Goal: Transaction & Acquisition: Purchase product/service

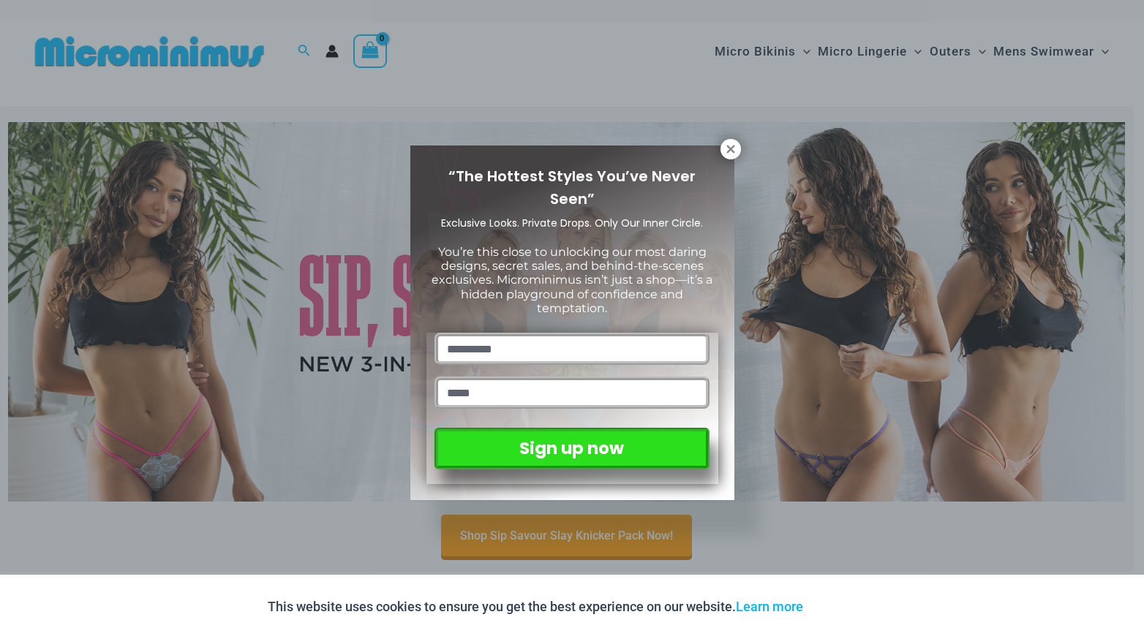
click at [732, 156] on button at bounding box center [731, 149] width 20 height 20
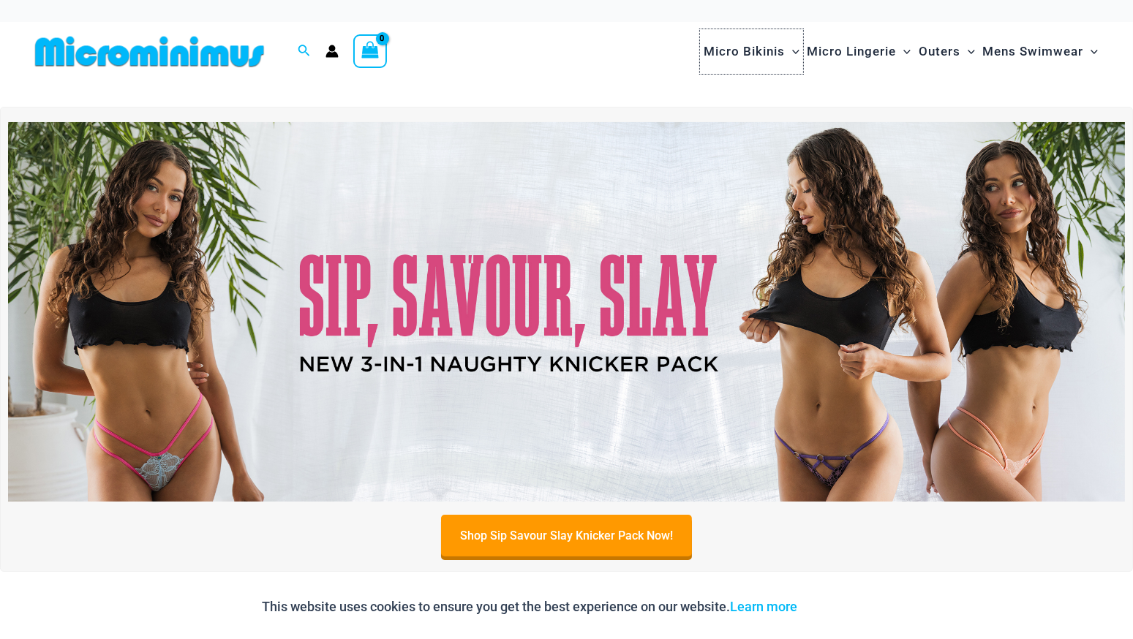
click at [753, 55] on span "Micro Bikinis" at bounding box center [744, 51] width 81 height 37
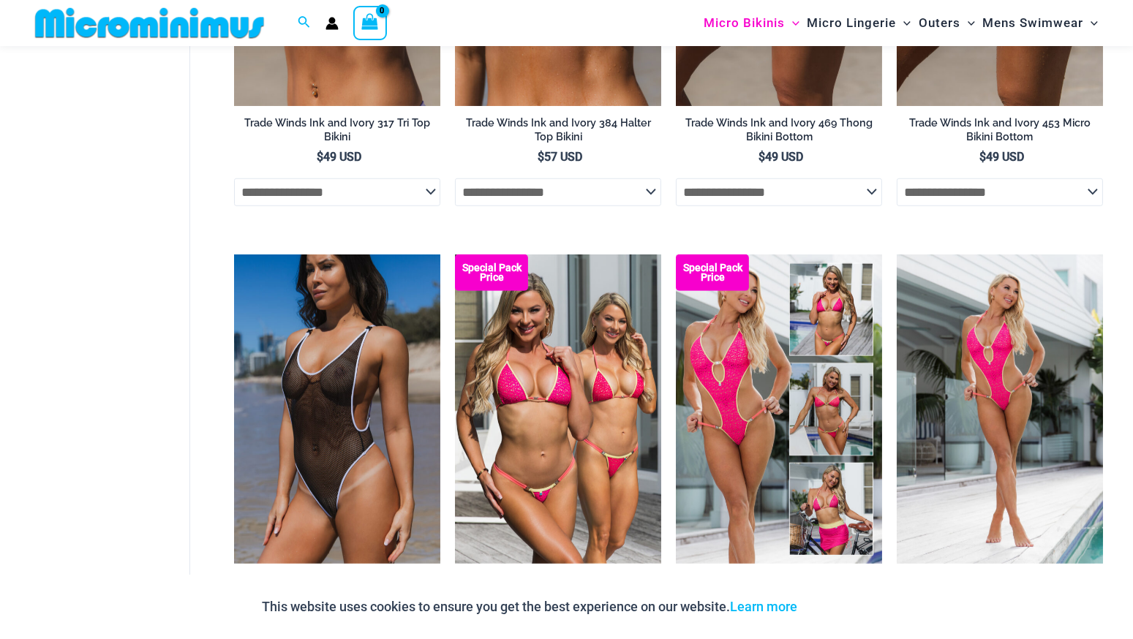
scroll to position [1526, 0]
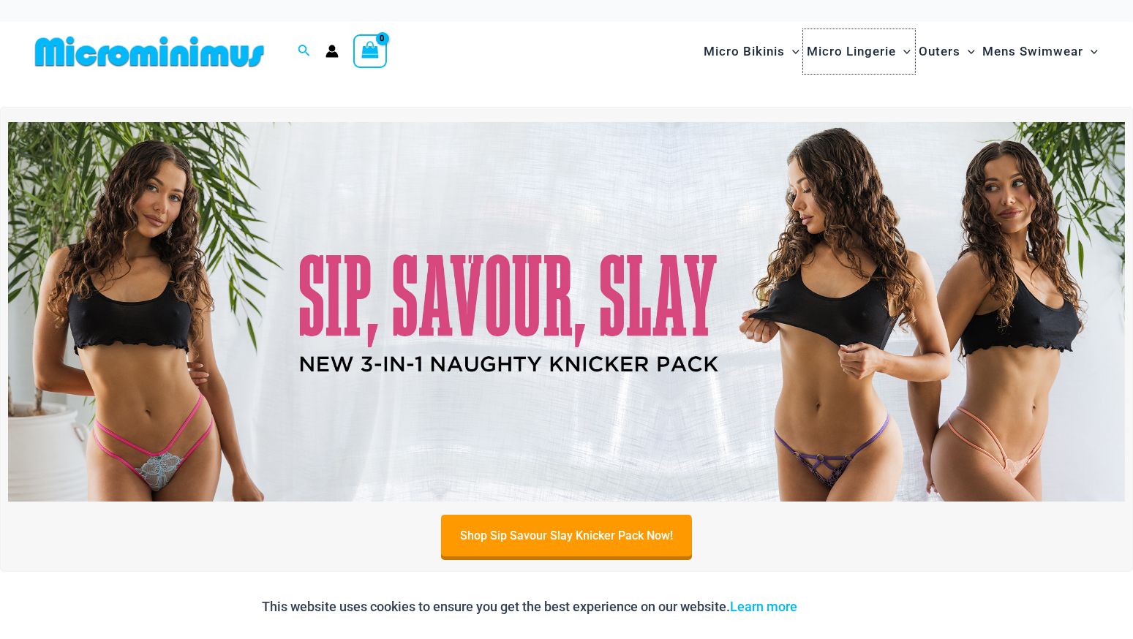
click at [876, 53] on span "Micro Lingerie" at bounding box center [851, 51] width 89 height 37
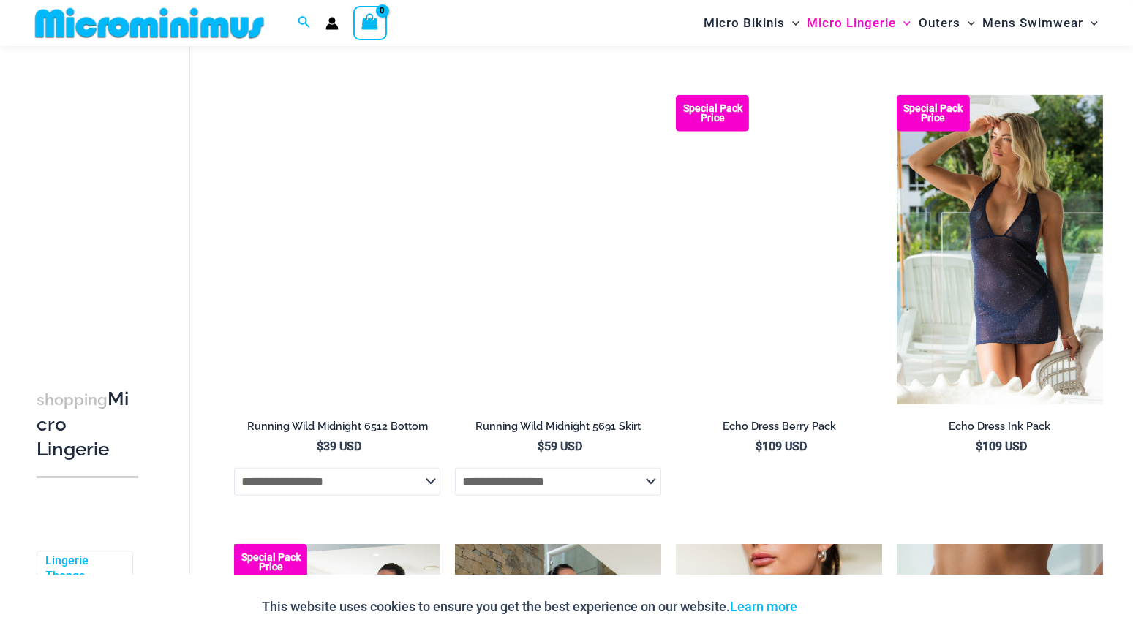
scroll to position [1962, 0]
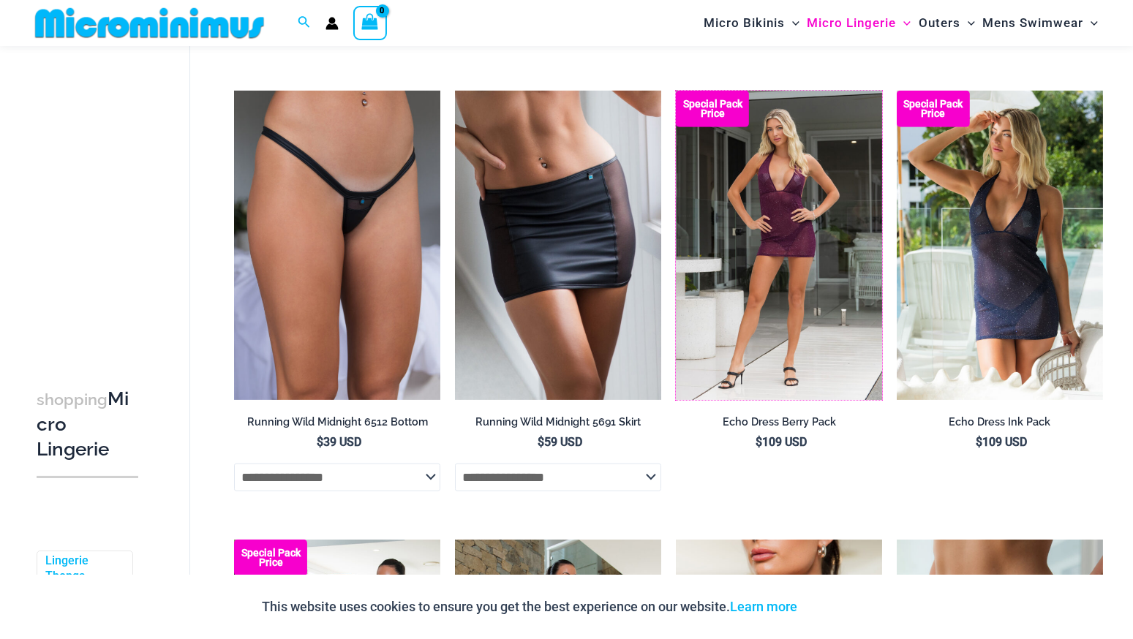
click at [676, 91] on img at bounding box center [676, 91] width 0 height 0
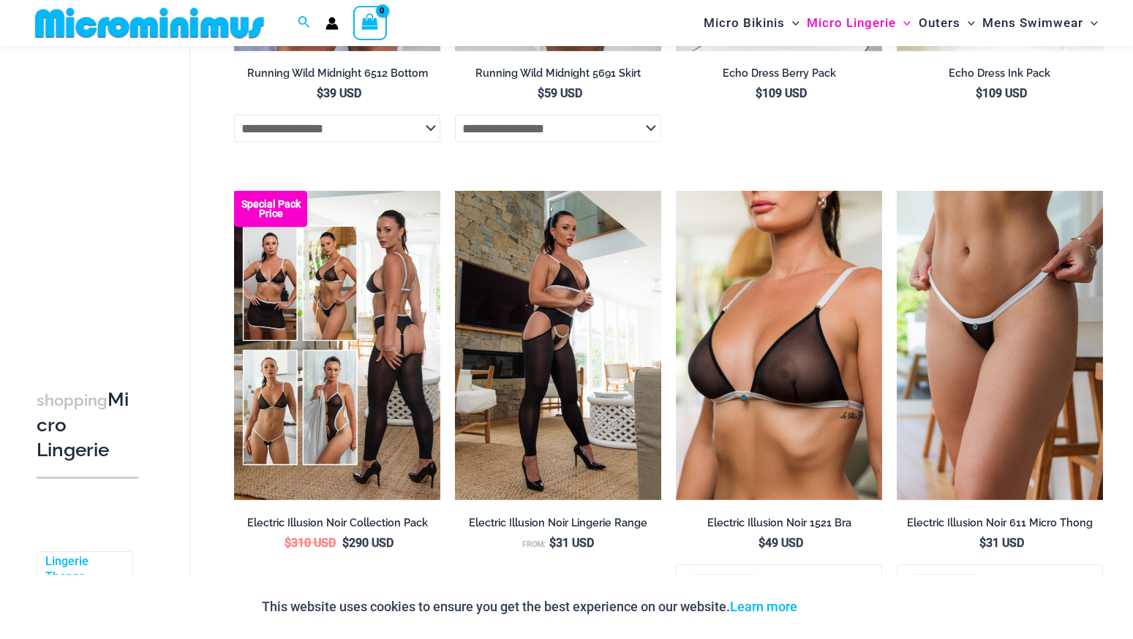
scroll to position [2474, 0]
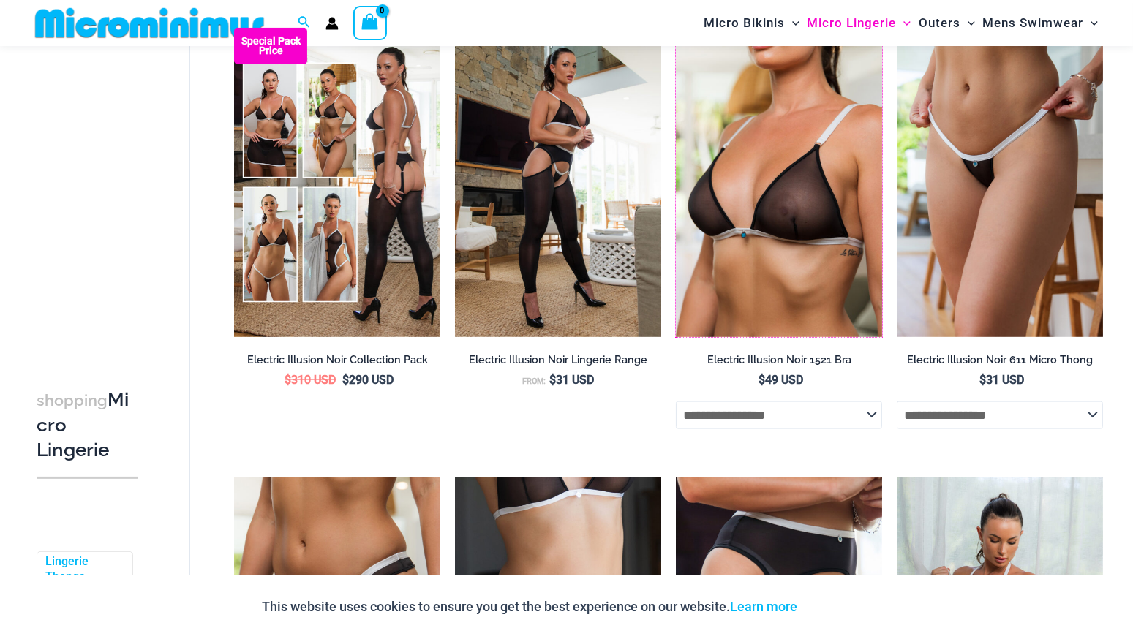
click at [676, 28] on img at bounding box center [676, 28] width 0 height 0
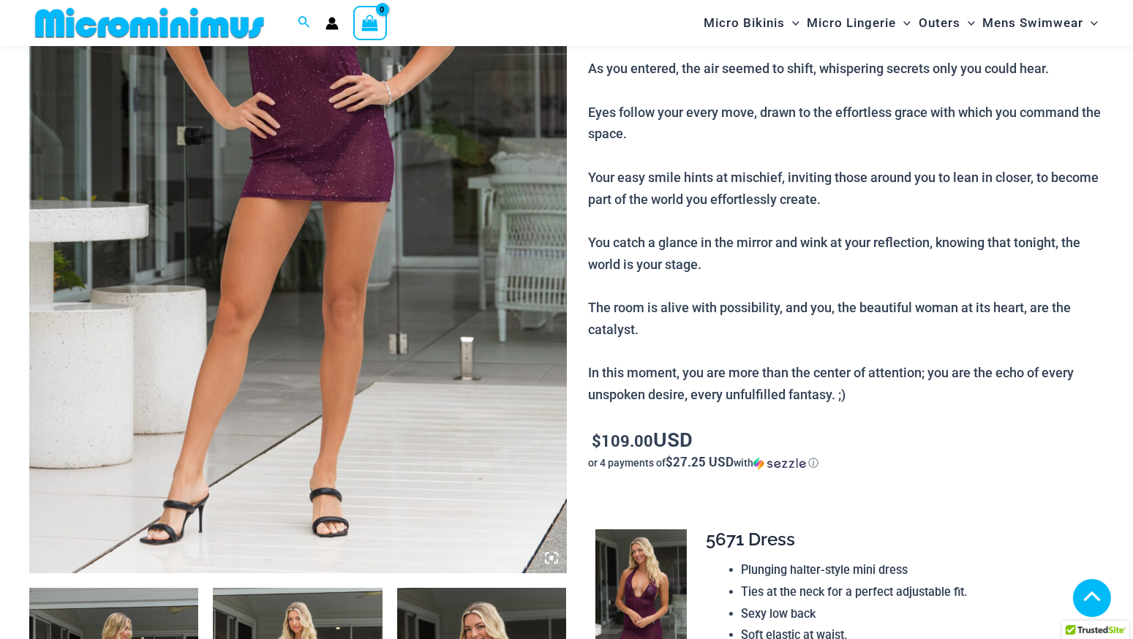
scroll to position [1306, 0]
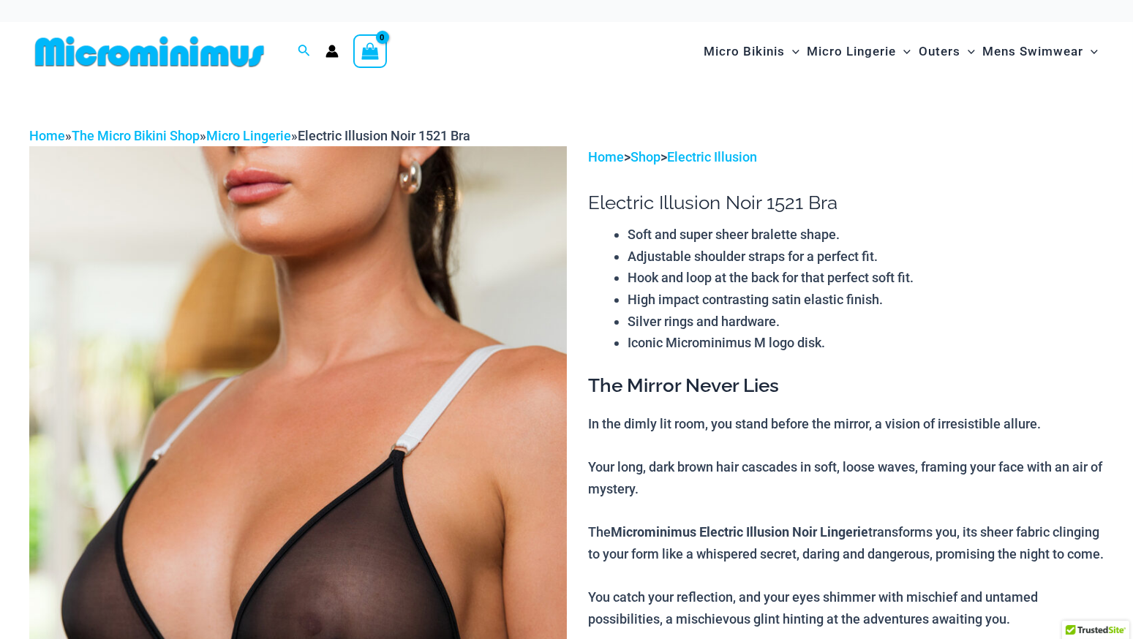
scroll to position [655, 0]
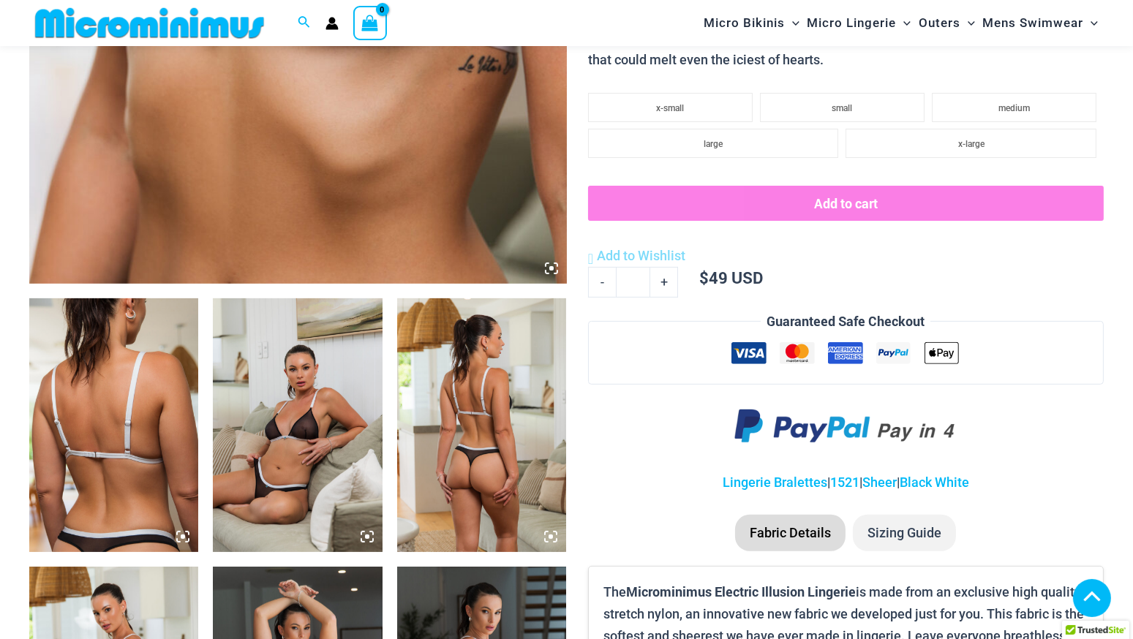
click at [279, 315] on img at bounding box center [297, 425] width 169 height 254
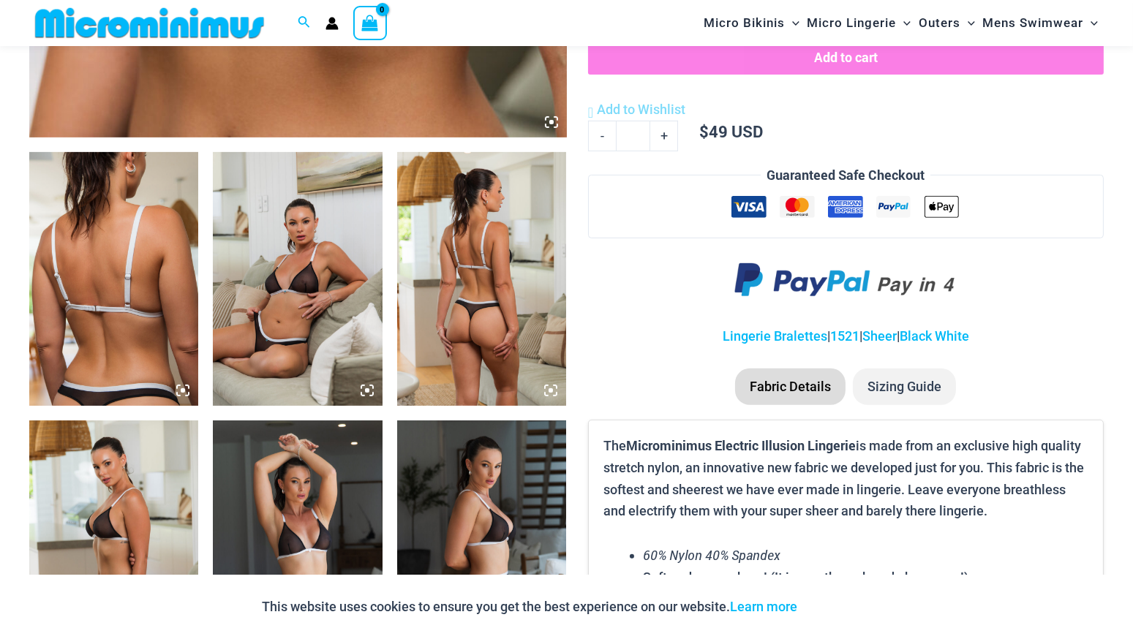
click at [309, 337] on img at bounding box center [297, 279] width 169 height 254
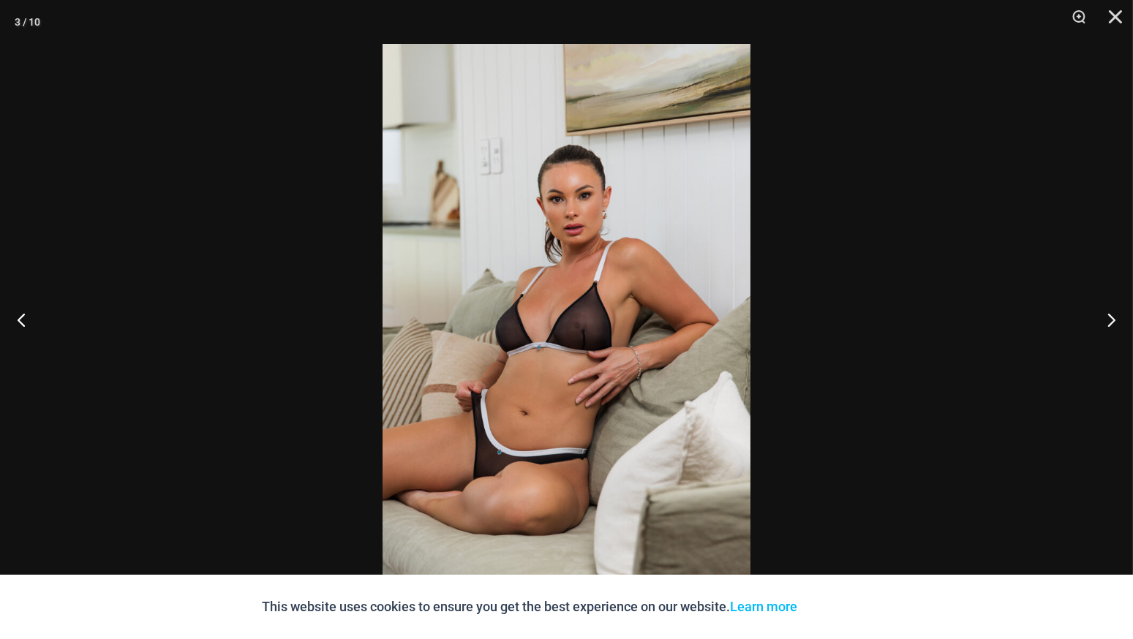
click at [581, 323] on img at bounding box center [567, 320] width 368 height 552
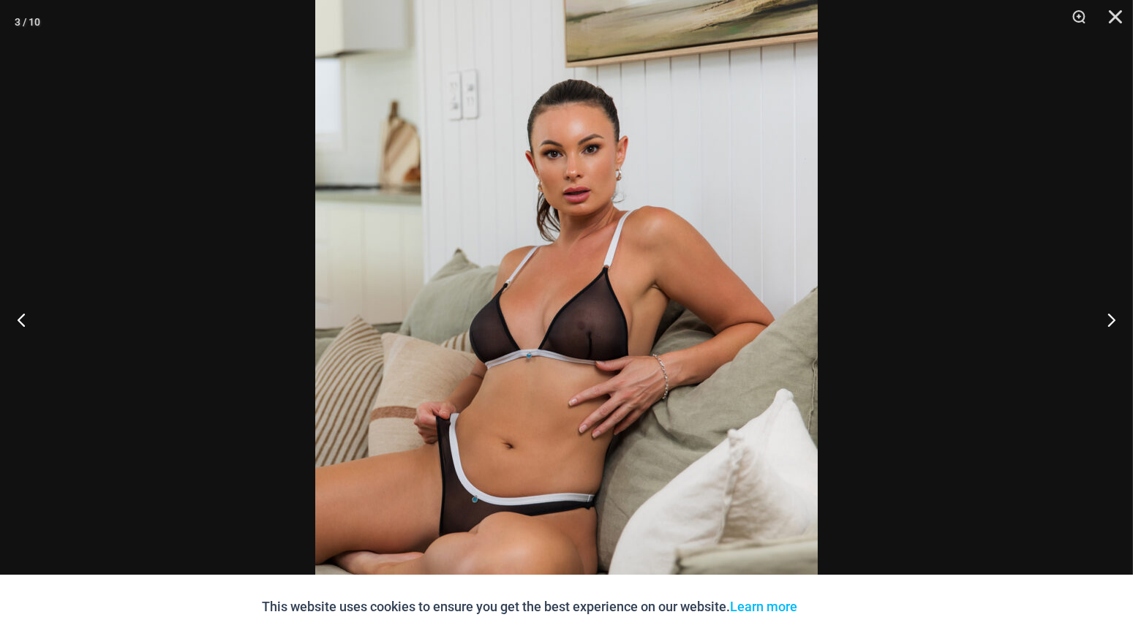
click at [1110, 316] on button "Next" at bounding box center [1105, 319] width 55 height 73
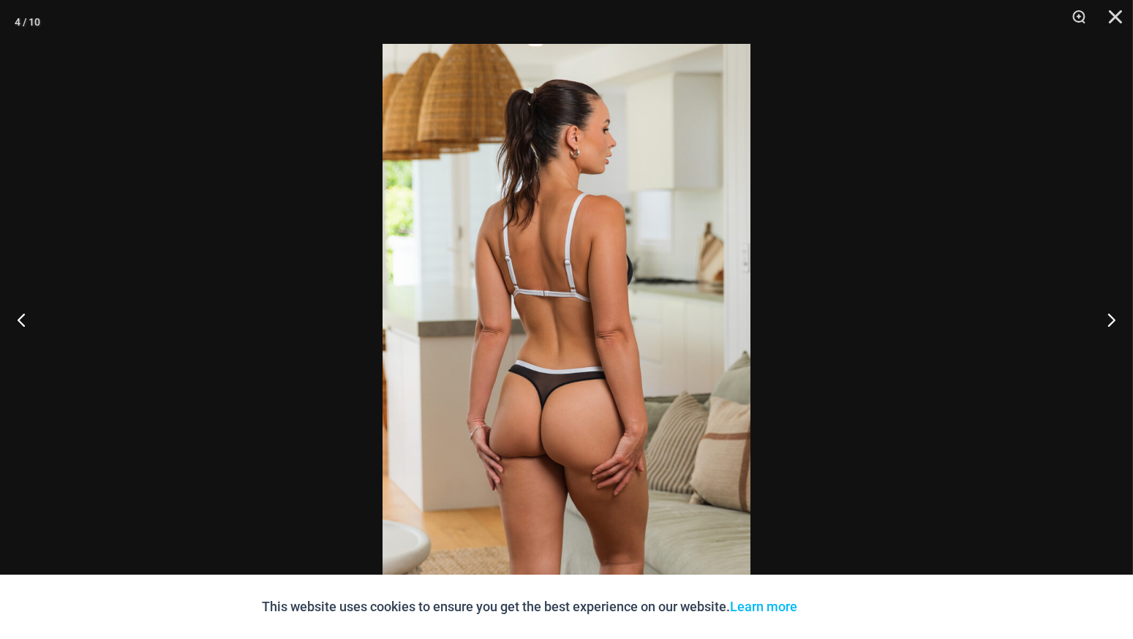
click at [1108, 315] on button "Next" at bounding box center [1105, 319] width 55 height 73
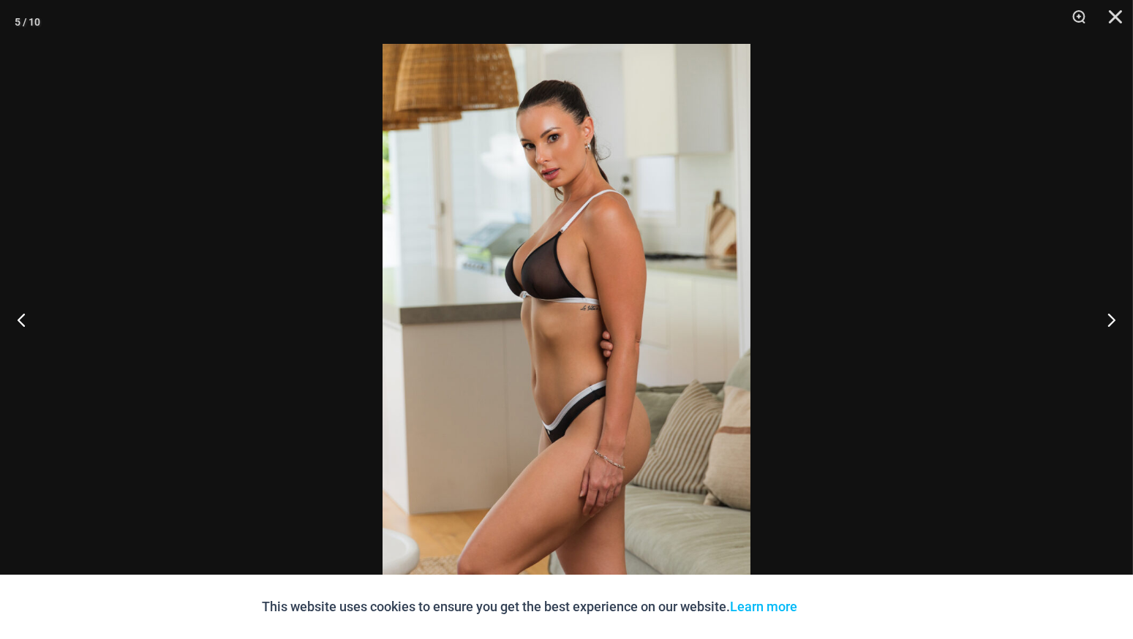
click at [1108, 315] on button "Next" at bounding box center [1105, 319] width 55 height 73
